Goal: Transaction & Acquisition: Book appointment/travel/reservation

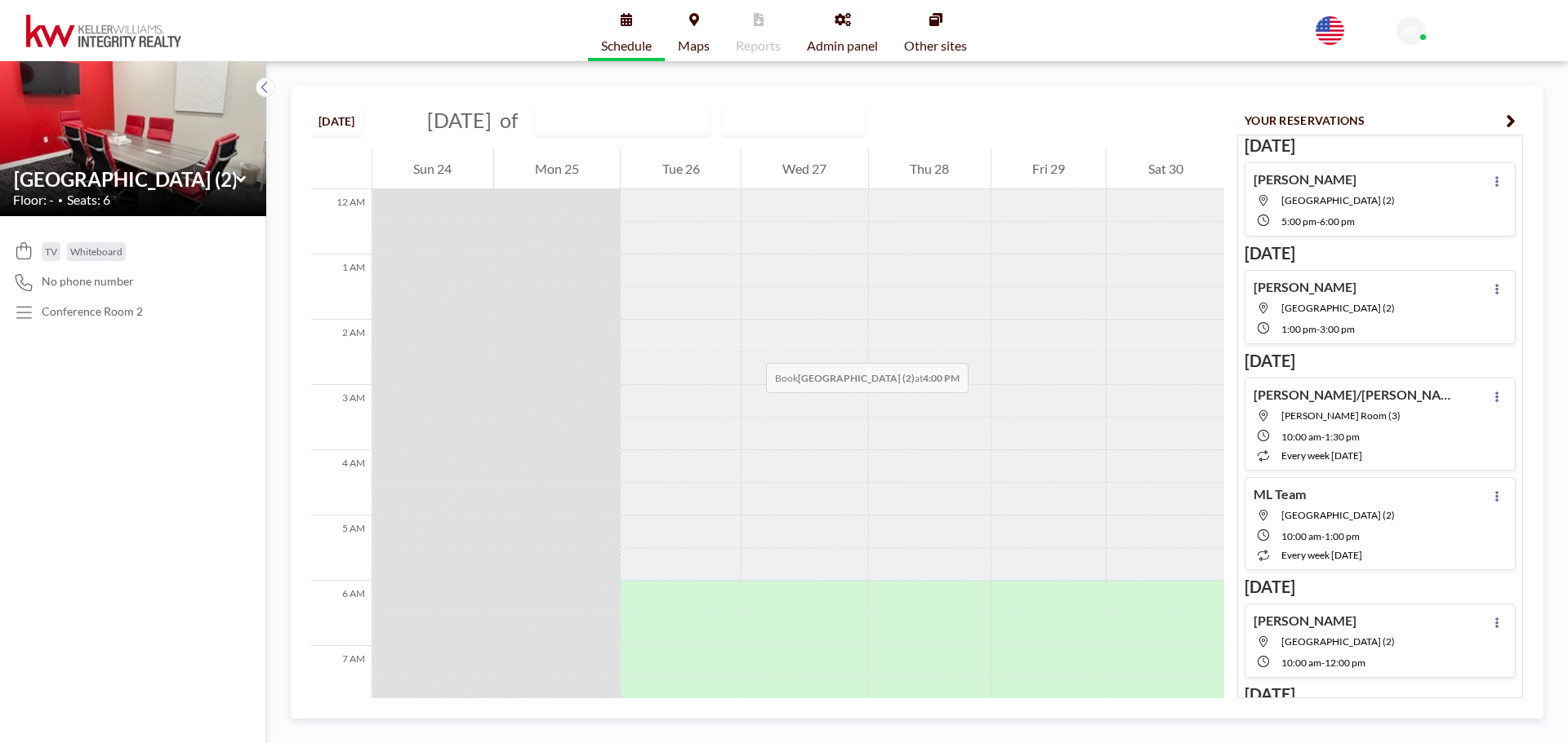
scroll to position [848, 0]
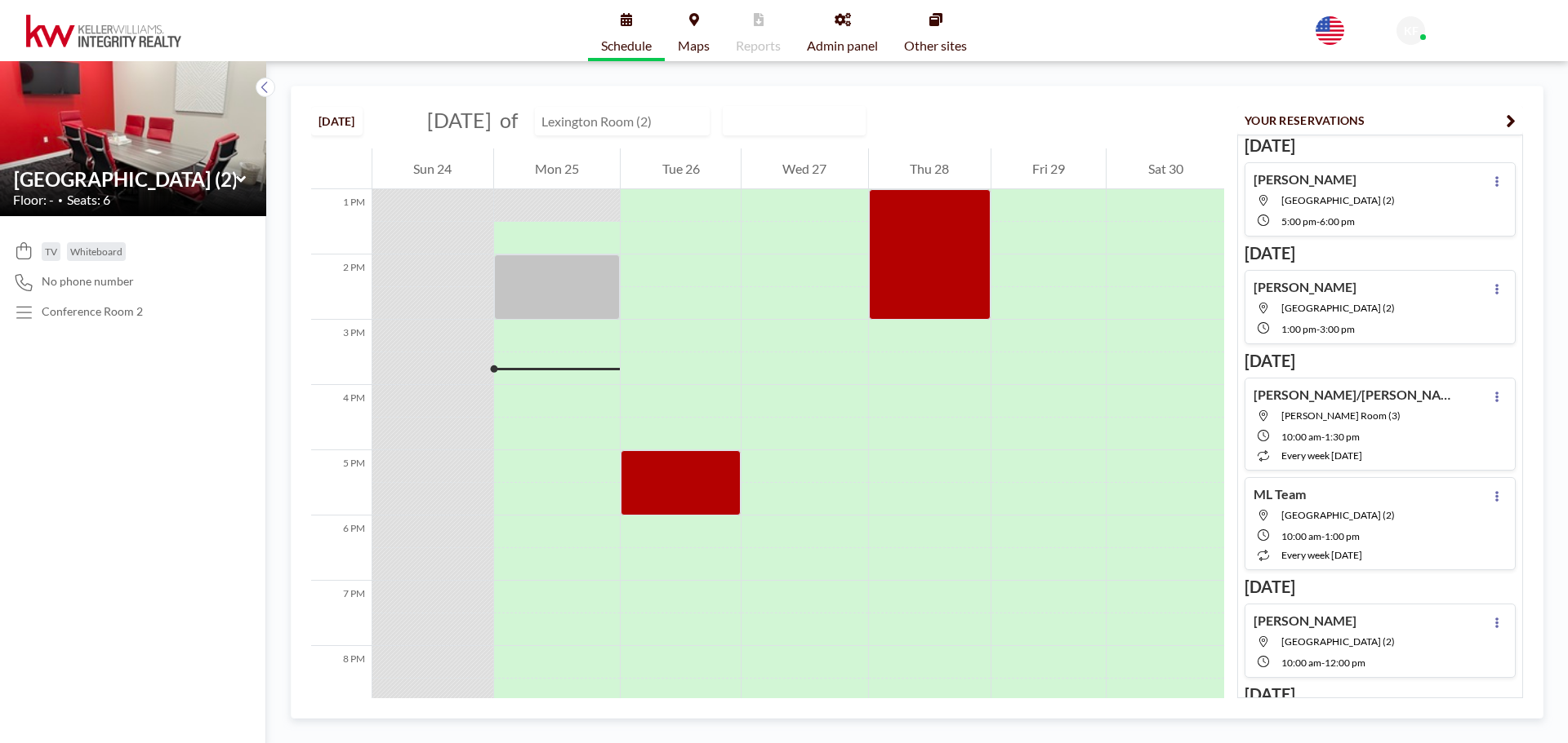
click at [688, 127] on input "text" at bounding box center [614, 121] width 157 height 27
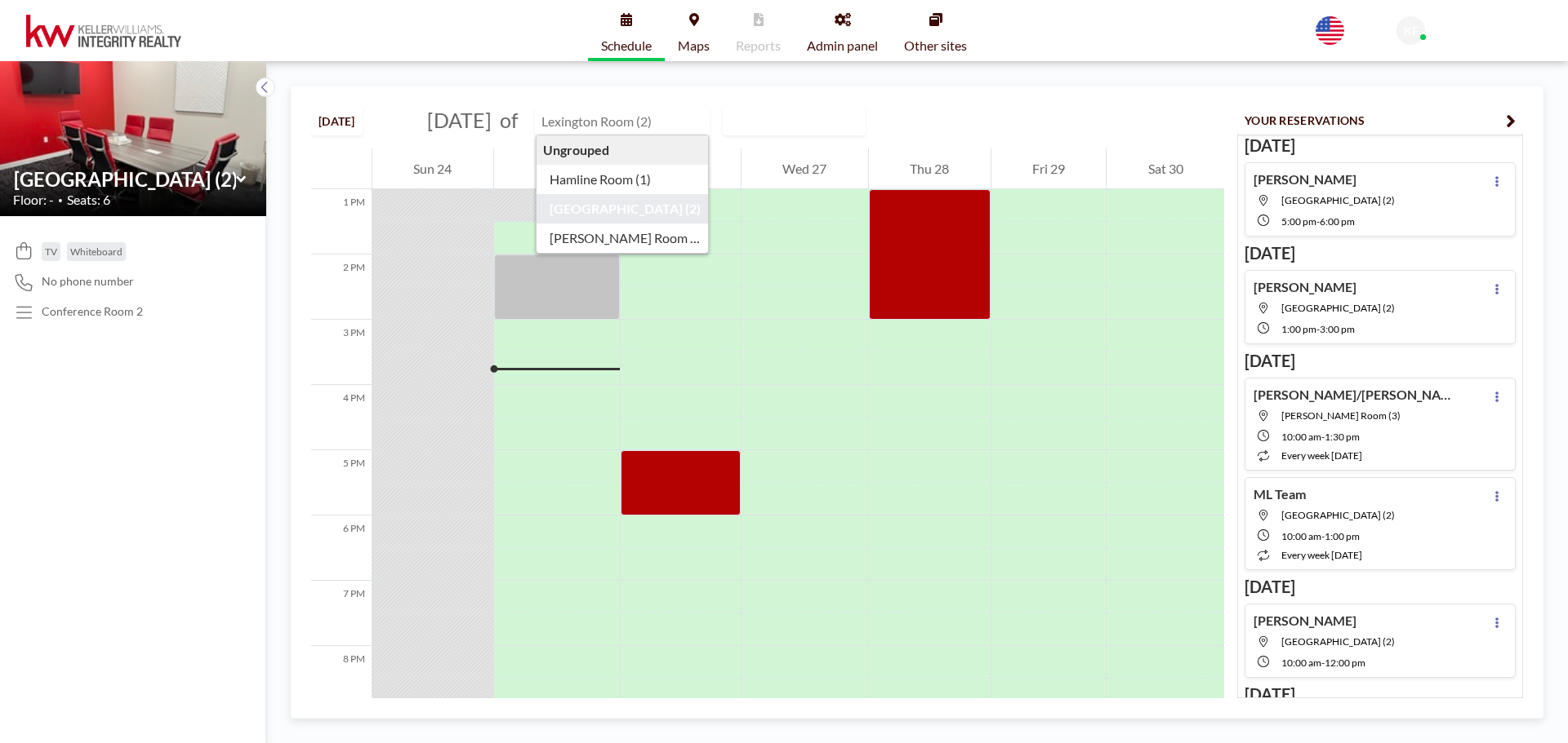
type input "[GEOGRAPHIC_DATA] (2)"
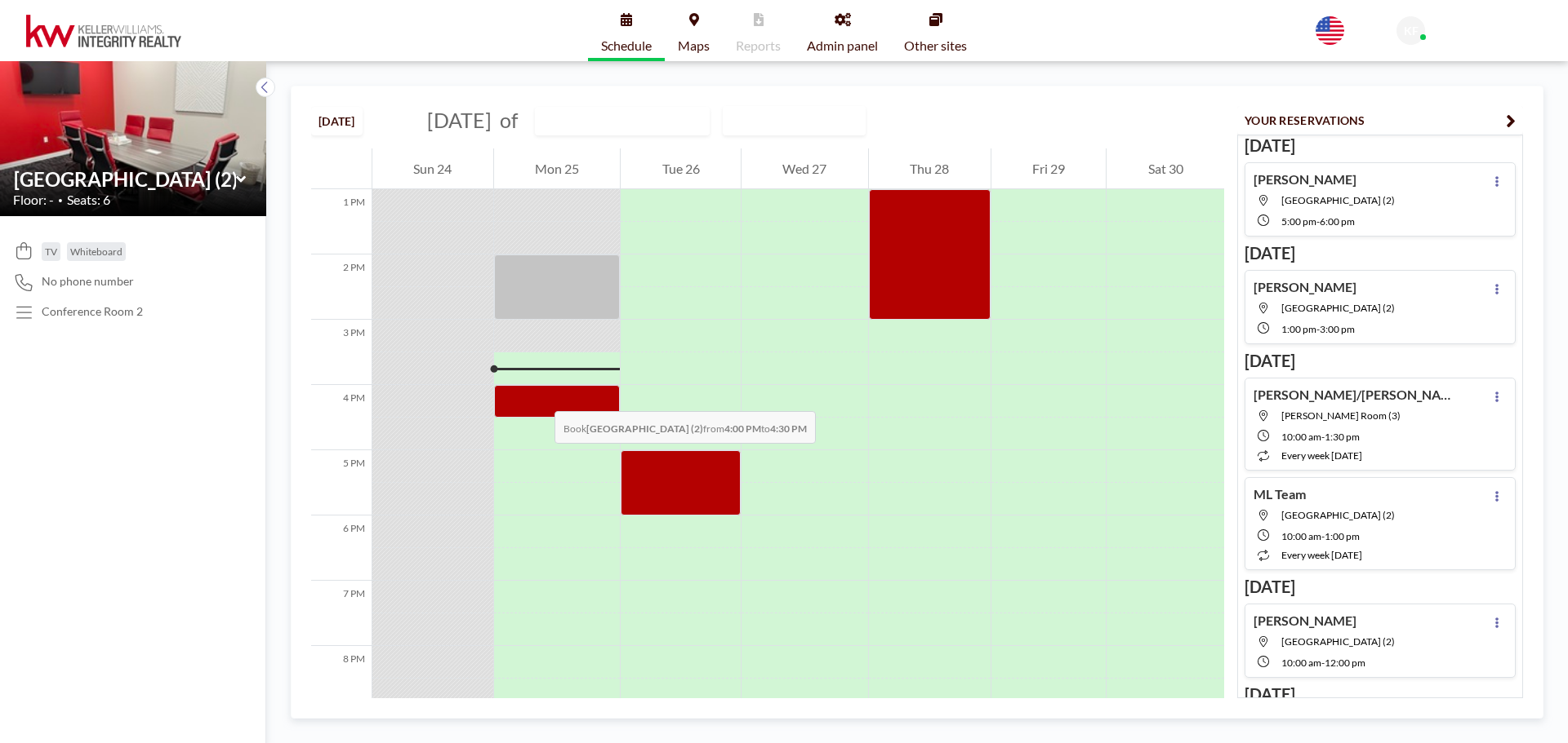
click at [538, 395] on div at bounding box center [557, 402] width 127 height 33
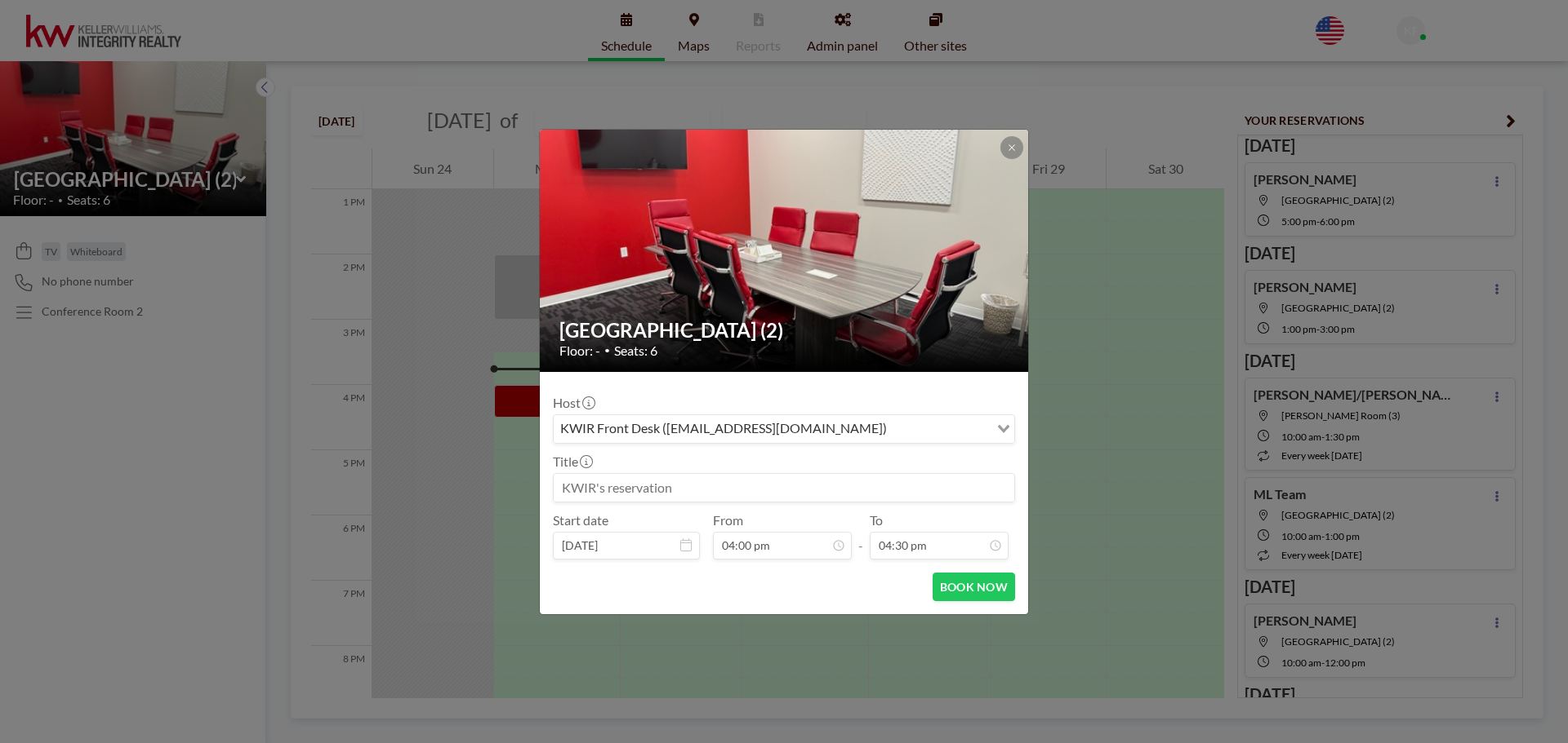
click at [605, 485] on input at bounding box center [784, 488] width 461 height 28
type input "[PERSON_NAME]"
click at [920, 553] on input "04:30 pm" at bounding box center [938, 546] width 139 height 28
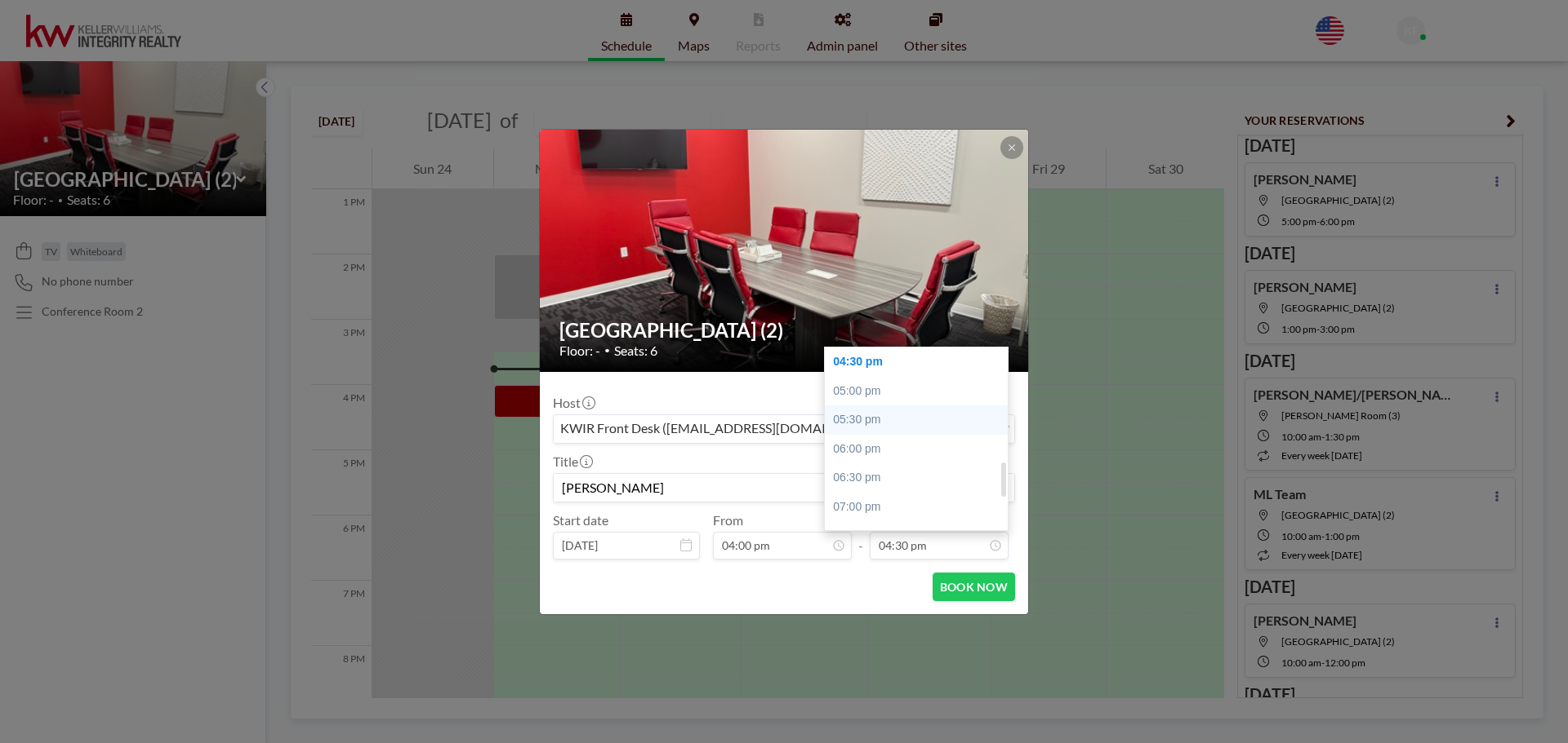
click at [901, 428] on div "05:30 pm" at bounding box center [920, 420] width 191 height 29
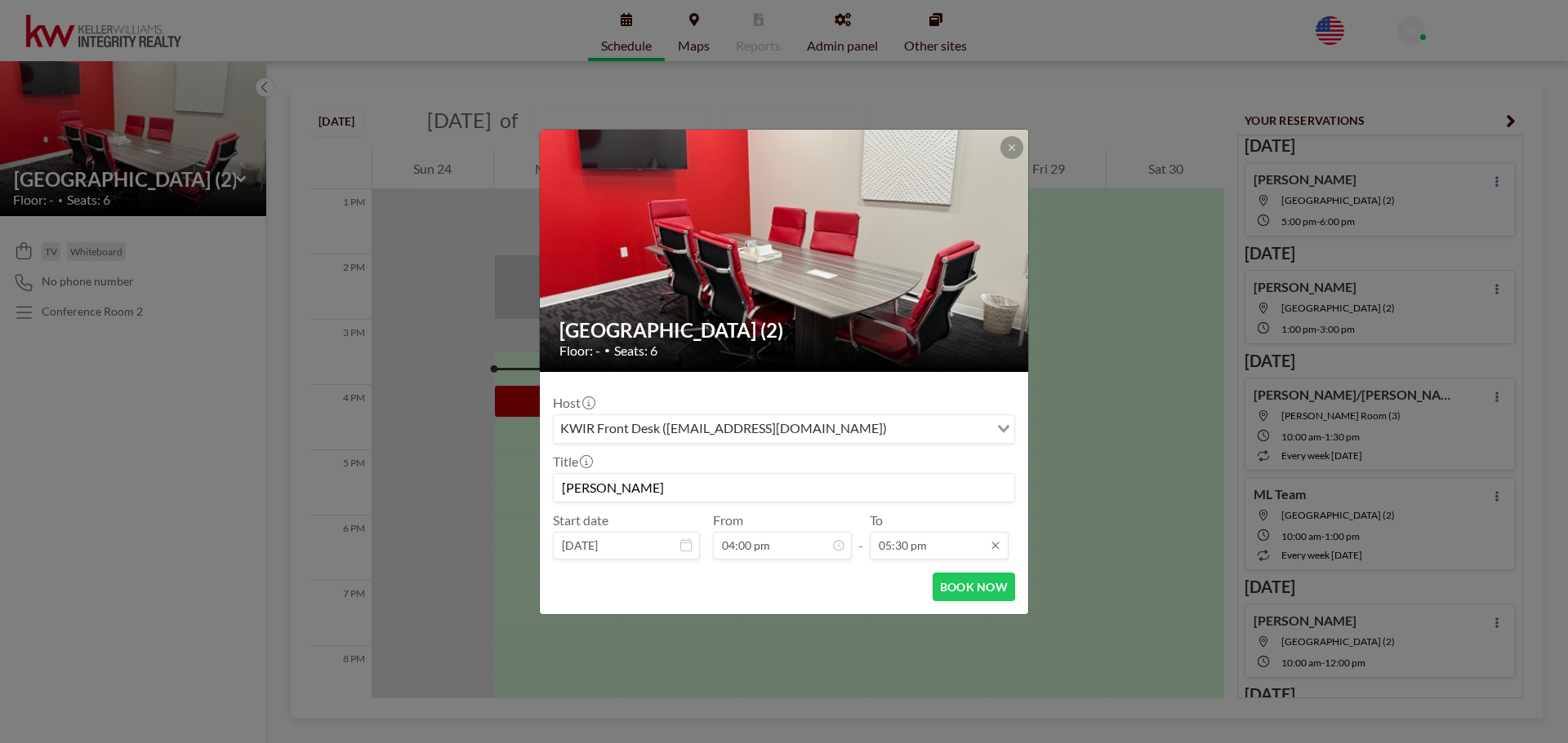
scroll to position [668, 0]
click at [940, 547] on input "05:30 pm" at bounding box center [938, 546] width 139 height 28
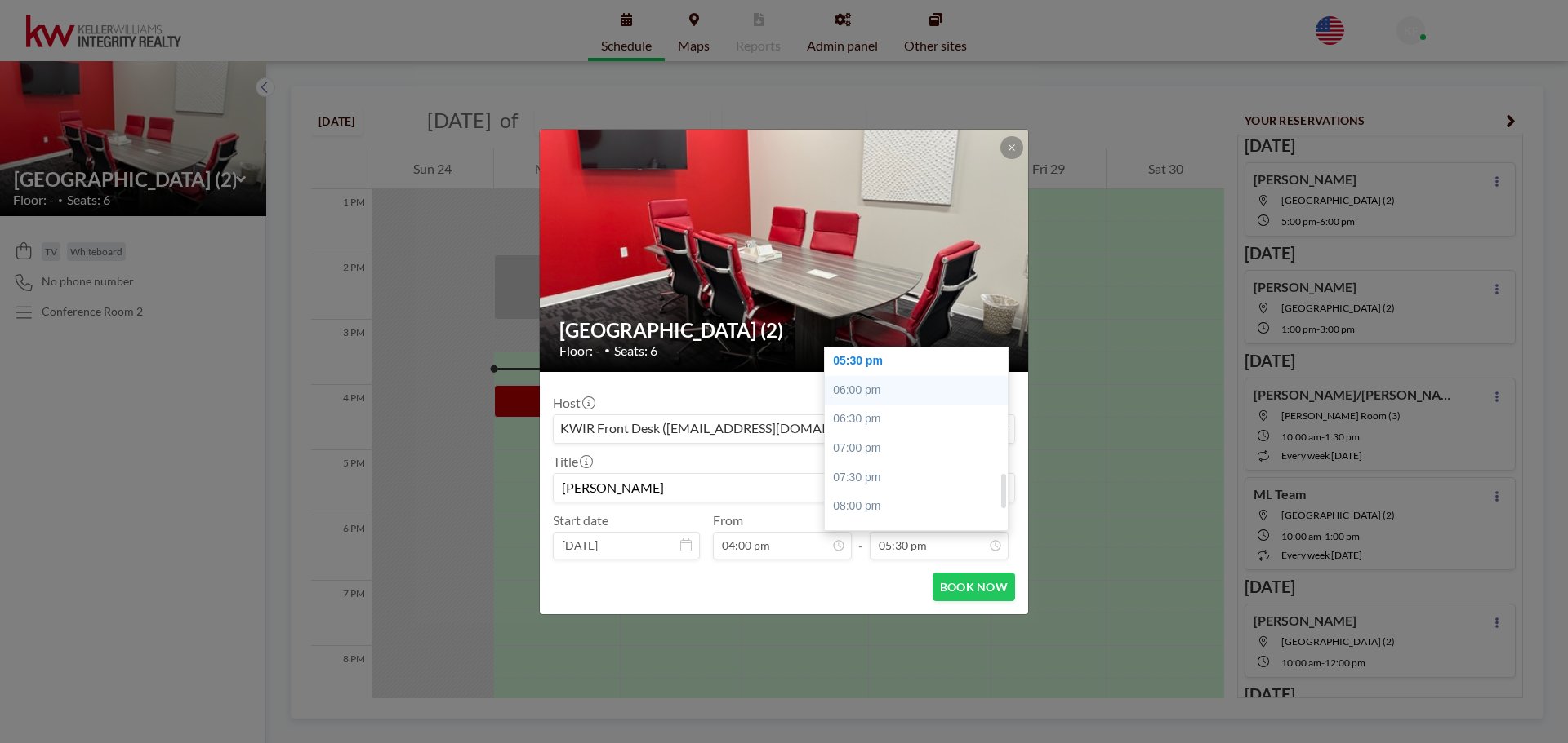
click at [866, 392] on div "06:00 pm" at bounding box center [920, 390] width 191 height 29
type input "06:00 pm"
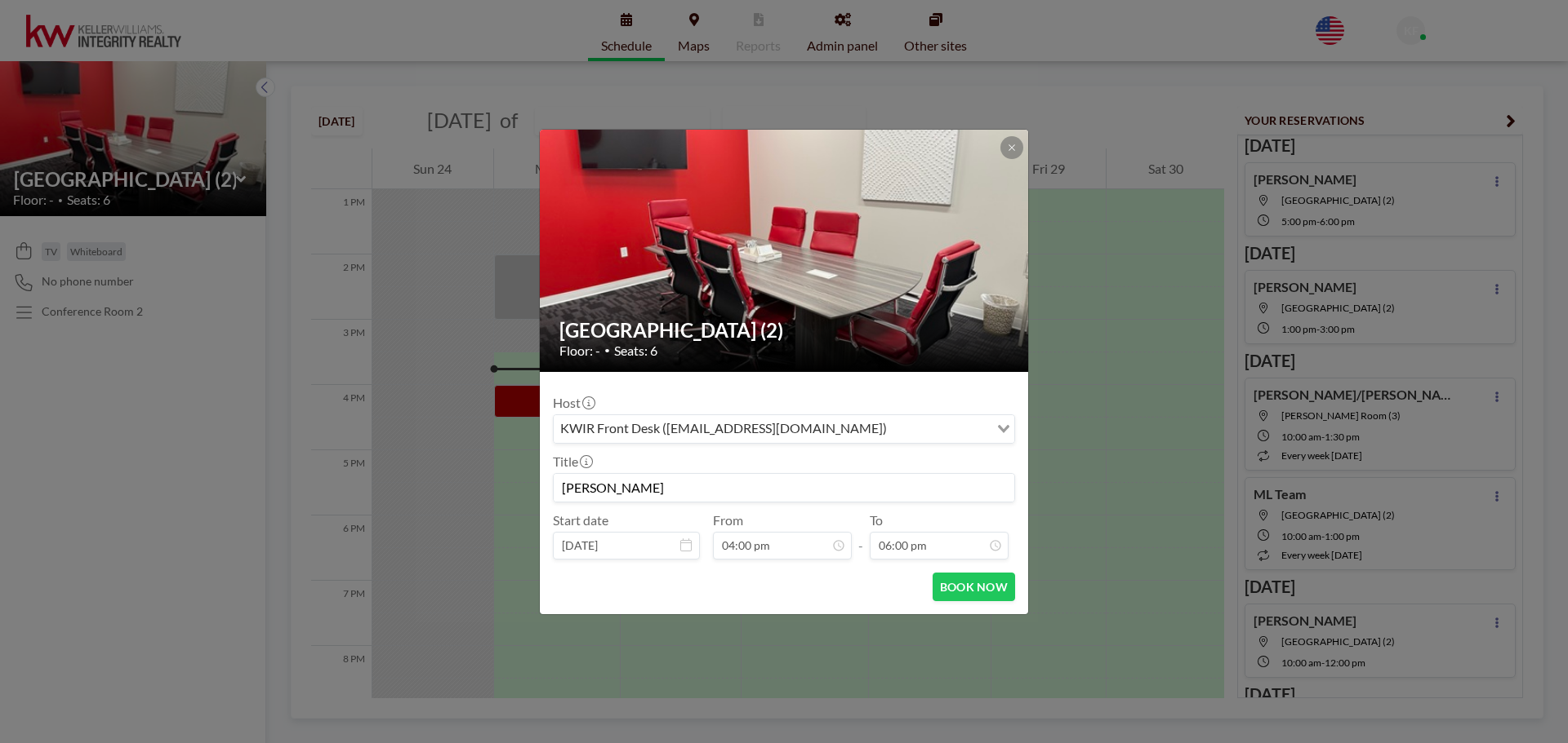
scroll to position [696, 0]
click at [966, 589] on button "BOOK NOW" at bounding box center [974, 587] width 83 height 28
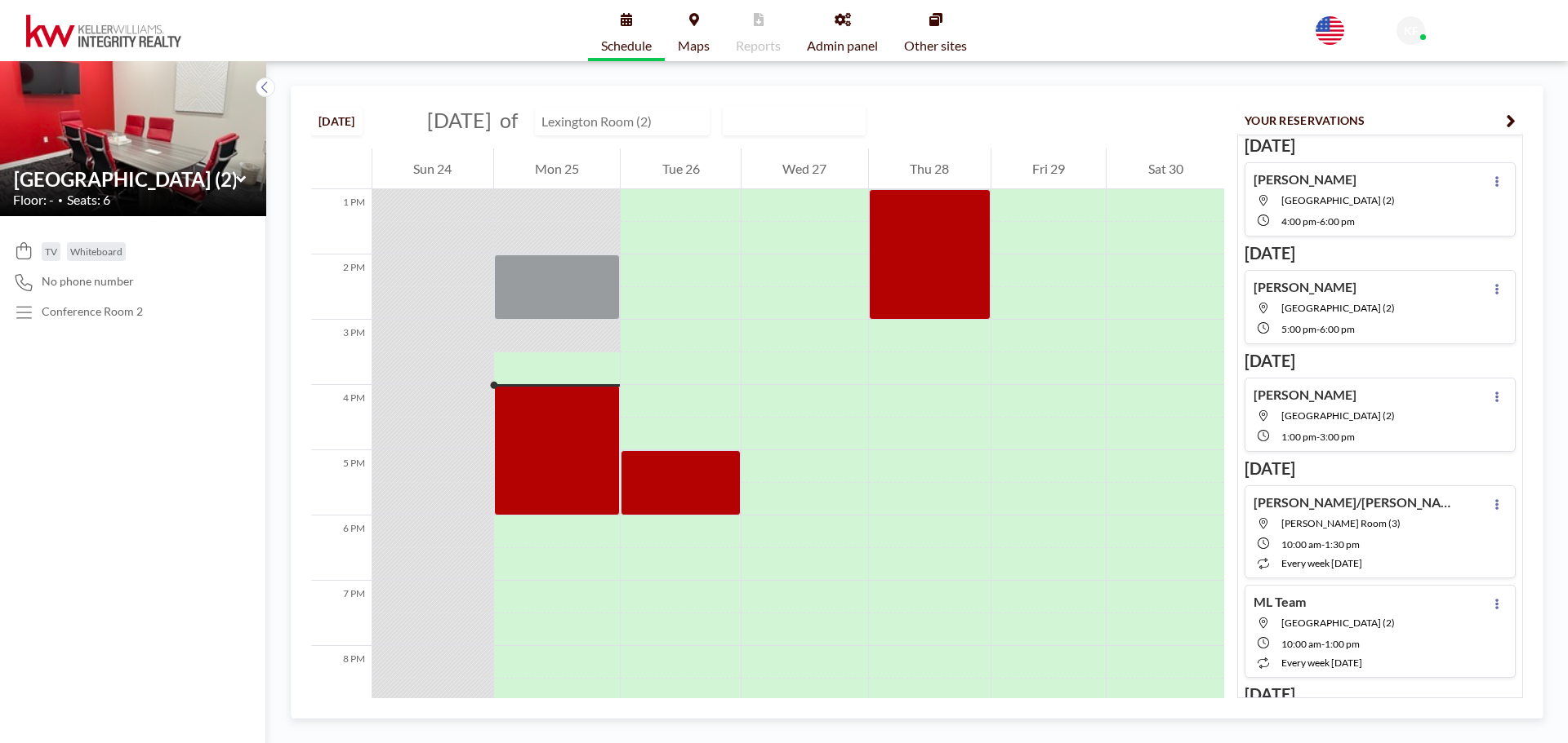
click at [681, 124] on input "text" at bounding box center [614, 121] width 157 height 27
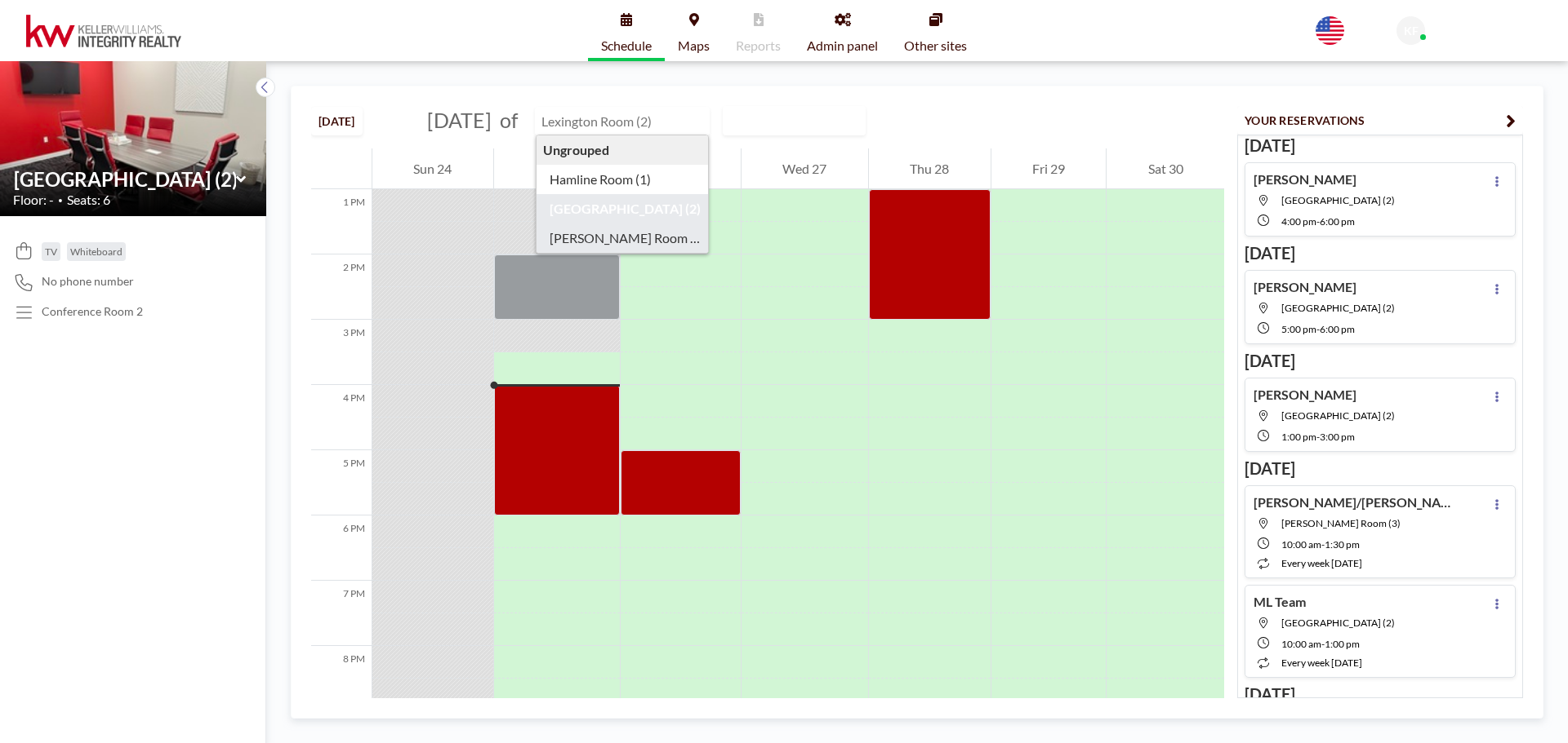
type input "[PERSON_NAME] Room (3)"
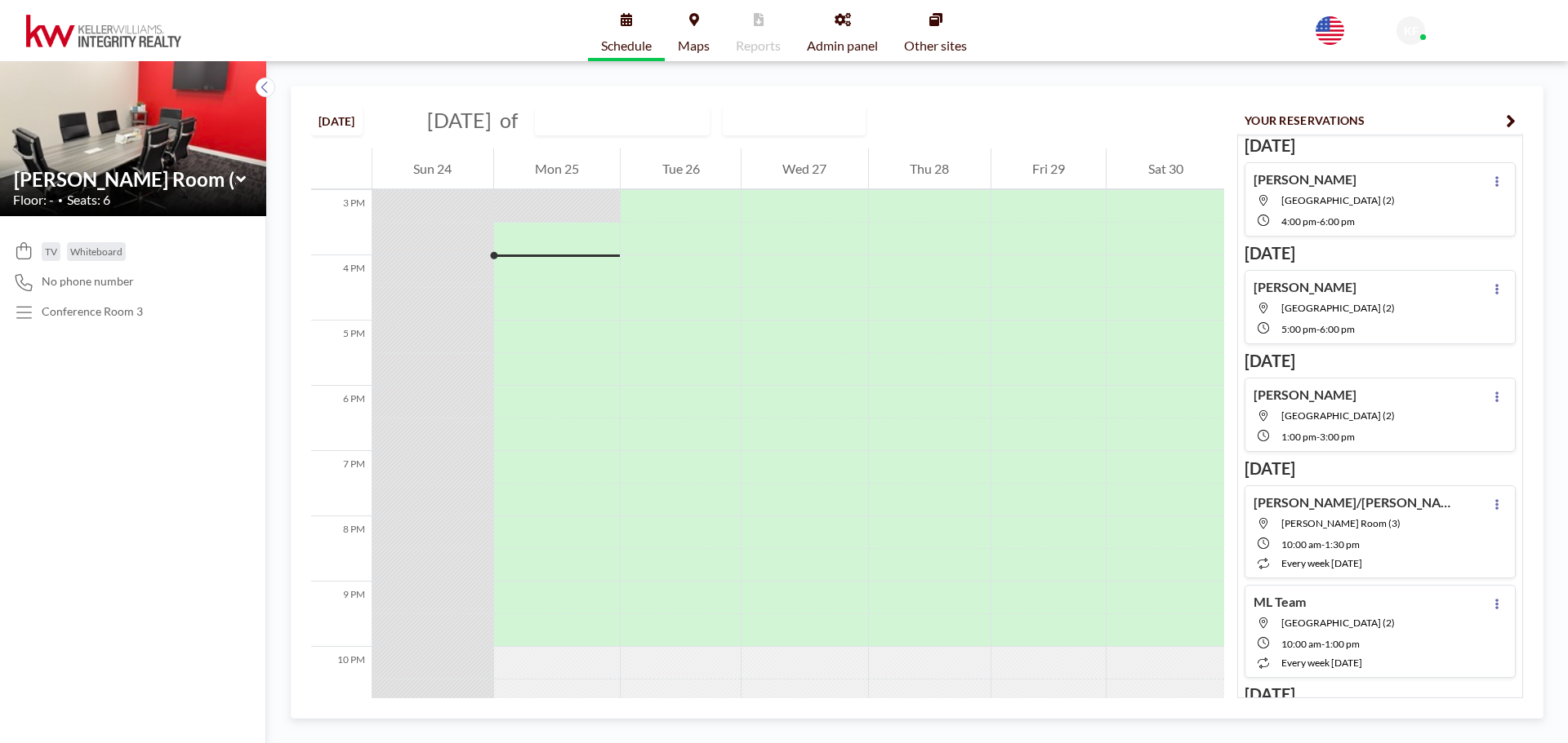
scroll to position [979, 0]
click at [547, 331] on div at bounding box center [557, 336] width 127 height 33
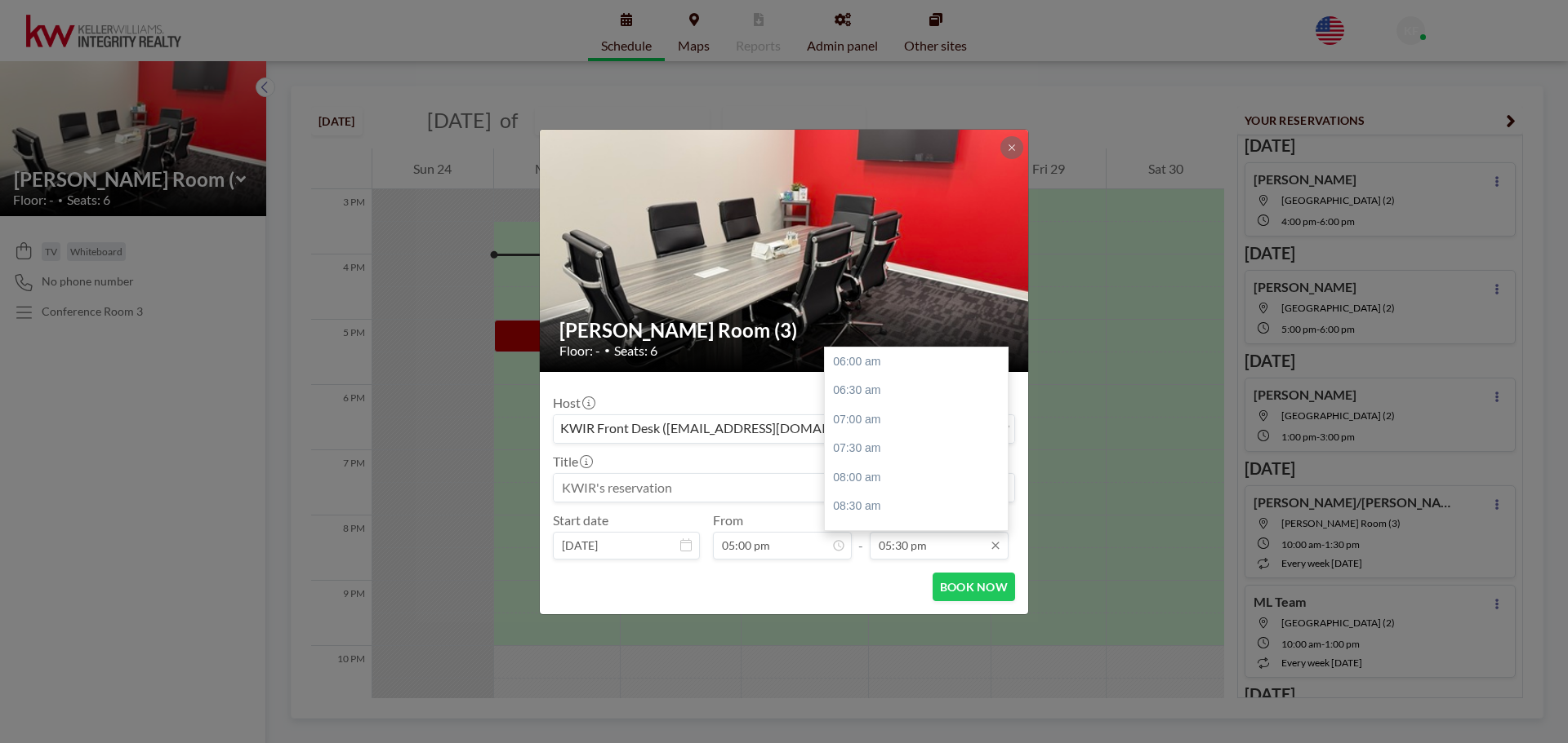
scroll to position [668, 0]
click at [861, 390] on div "06:00 pm" at bounding box center [920, 390] width 191 height 29
type input "06:00 pm"
click at [679, 482] on input at bounding box center [784, 488] width 461 height 28
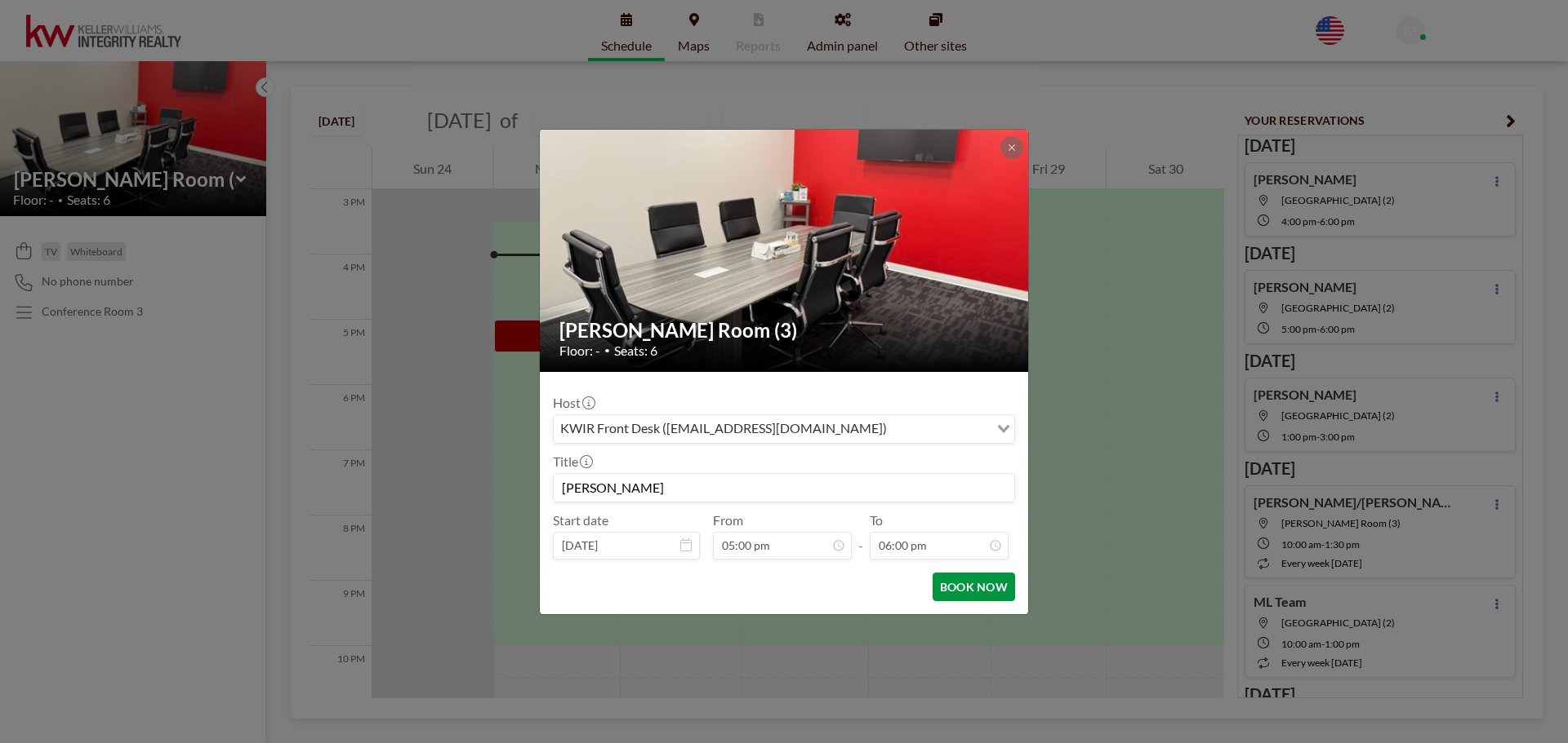
type input "[PERSON_NAME]"
click at [987, 586] on button "BOOK NOW" at bounding box center [974, 587] width 83 height 28
